Goal: Task Accomplishment & Management: Use online tool/utility

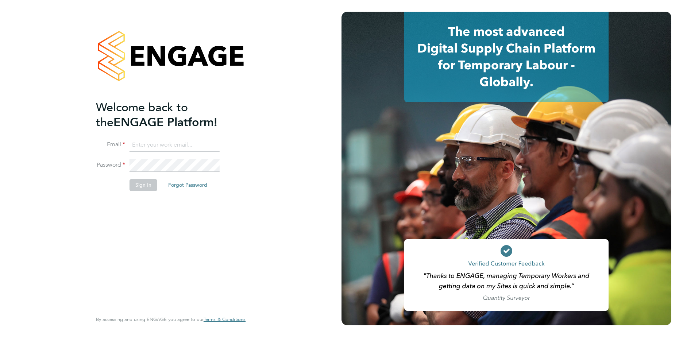
type input "[EMAIL_ADDRESS][DOMAIN_NAME]"
click at [156, 182] on li "Sign In Forgot Password" at bounding box center [167, 188] width 142 height 19
click at [145, 183] on button "Sign In" at bounding box center [143, 185] width 28 height 12
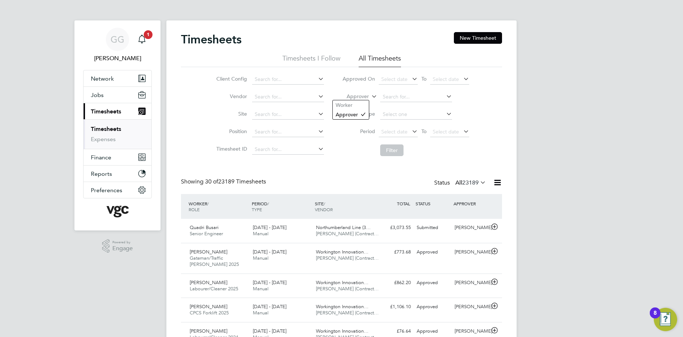
click at [358, 96] on label "Approver" at bounding box center [352, 96] width 33 height 7
click at [364, 102] on li "Worker" at bounding box center [351, 104] width 36 height 9
click at [431, 95] on input at bounding box center [416, 97] width 72 height 10
click at [427, 108] on li "Daniel Ca rter" at bounding box center [415, 107] width 73 height 10
type input "Daniel Carter"
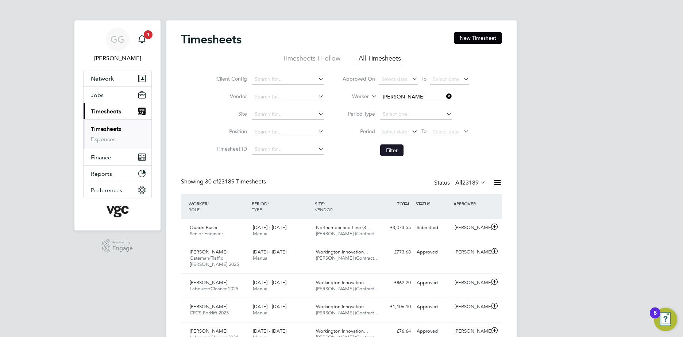
click at [397, 148] on button "Filter" at bounding box center [391, 150] width 23 height 12
